Goal: Find specific page/section: Find specific page/section

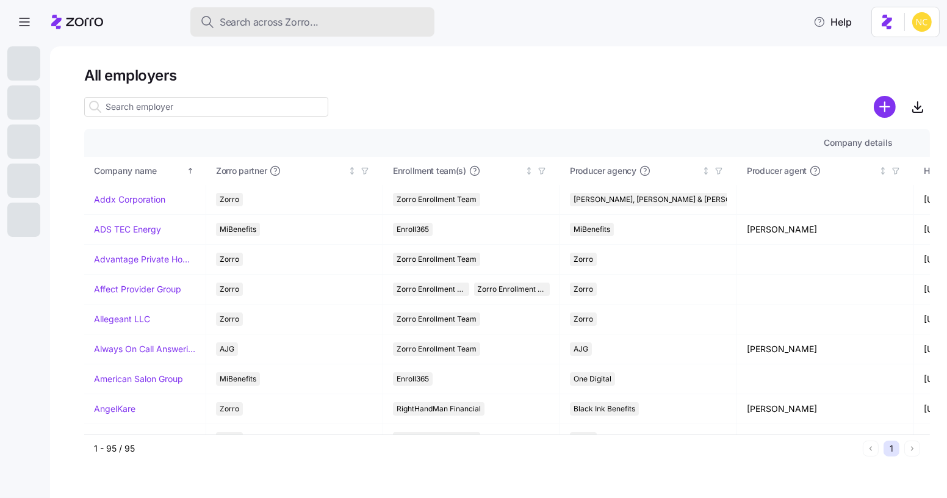
click at [303, 30] on button "Search across Zorro..." at bounding box center [312, 21] width 244 height 29
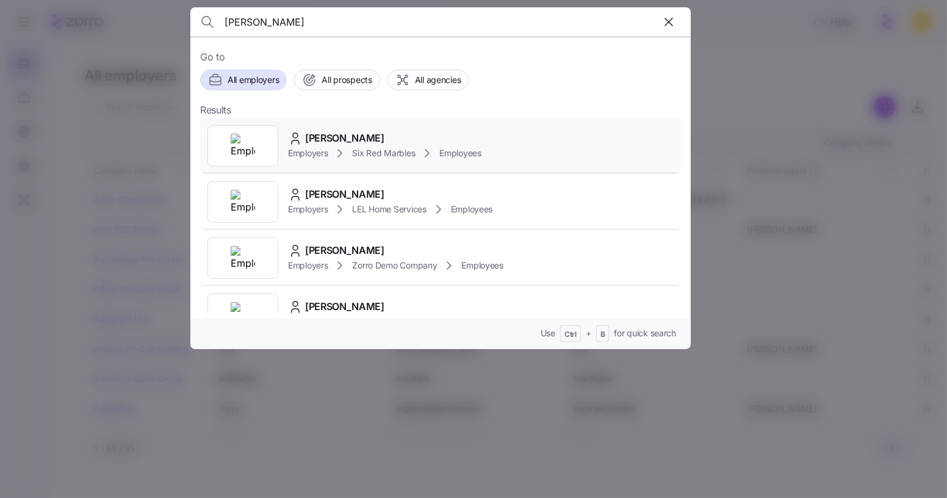
type input "[PERSON_NAME]"
click at [414, 133] on div "[PERSON_NAME]" at bounding box center [384, 138] width 193 height 15
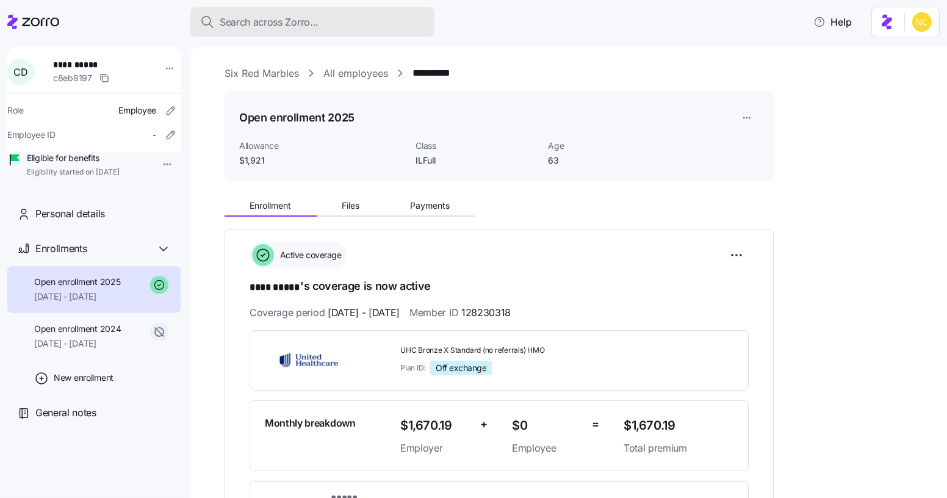
click at [273, 18] on span "Search across Zorro..." at bounding box center [269, 22] width 99 height 15
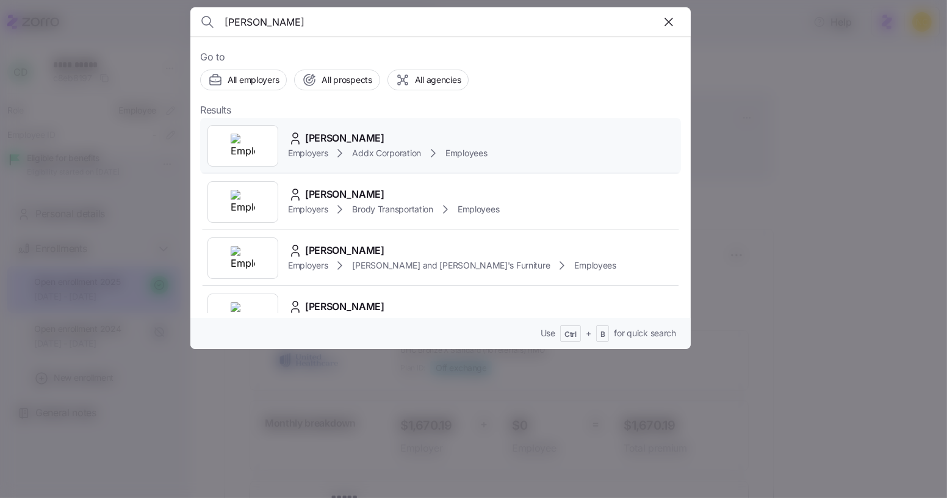
type input "[PERSON_NAME]"
click at [469, 146] on div "Employers Addx Corporation Employees" at bounding box center [387, 153] width 199 height 15
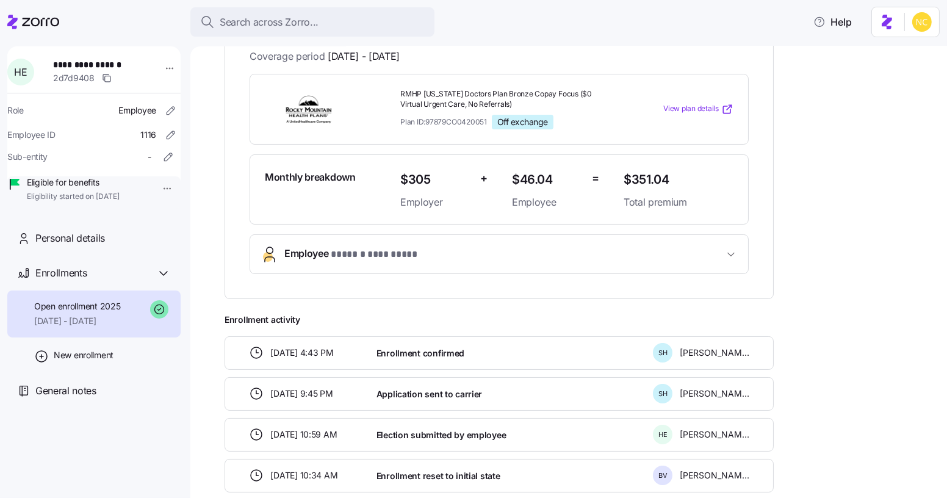
scroll to position [277, 0]
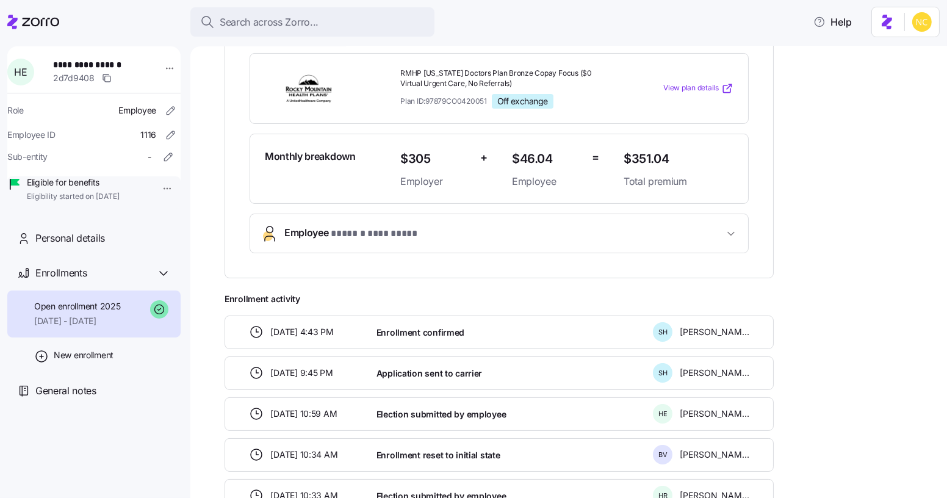
click at [553, 237] on button "Employee * ****** ********* *" at bounding box center [499, 233] width 498 height 38
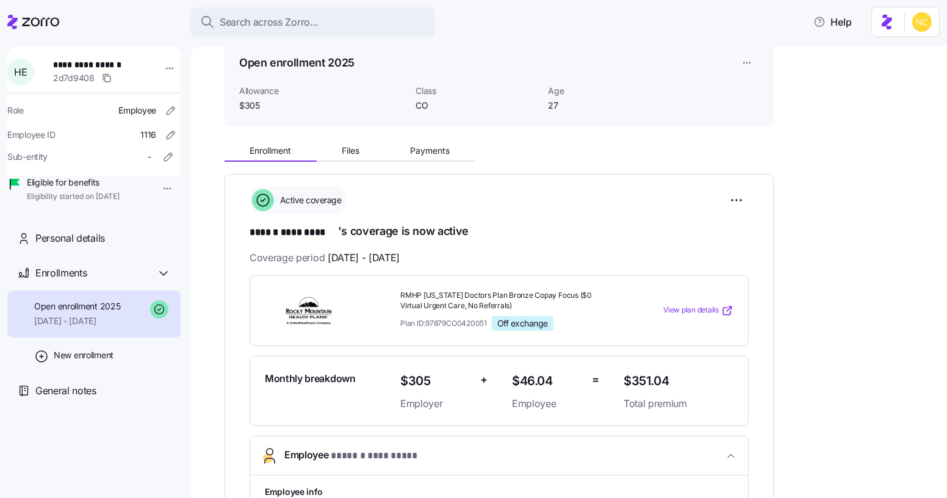
scroll to position [0, 0]
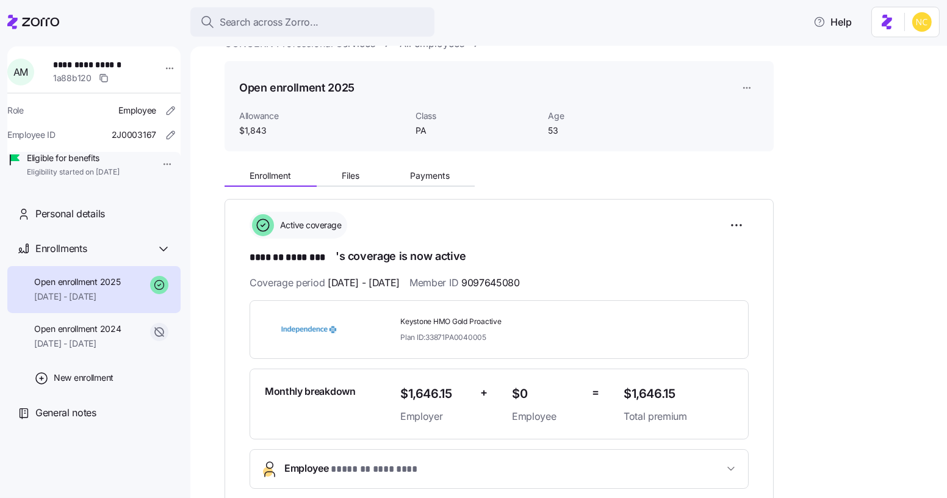
scroll to position [166, 0]
